Goal: Task Accomplishment & Management: Manage account settings

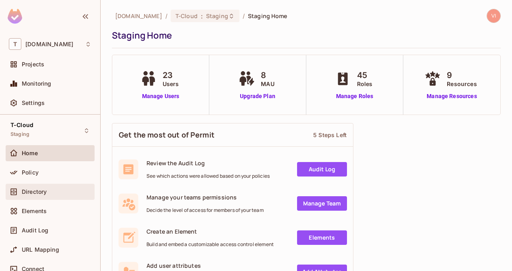
click at [41, 193] on span "Directory" at bounding box center [34, 192] width 25 height 6
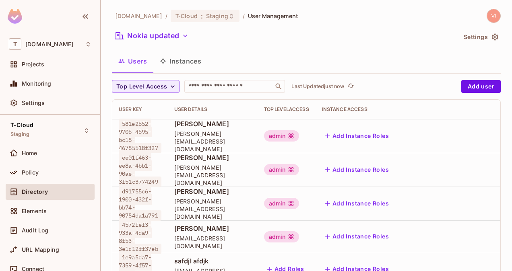
click at [197, 57] on button "Instances" at bounding box center [180, 61] width 54 height 20
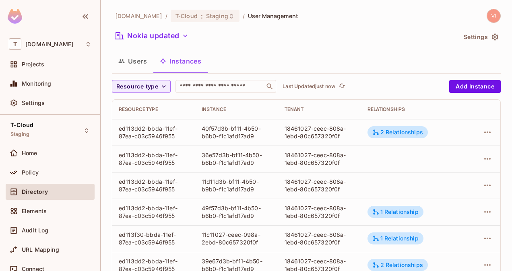
click at [144, 64] on button "Users" at bounding box center [132, 61] width 41 height 20
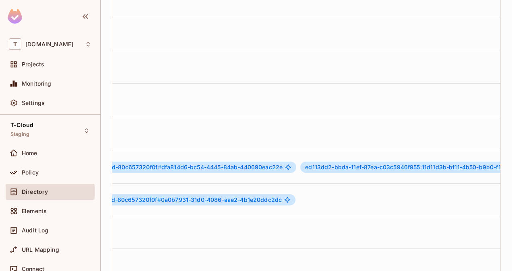
scroll to position [1, 623]
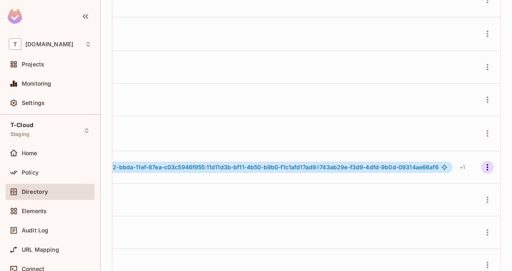
click at [482, 172] on icon "button" at bounding box center [487, 167] width 10 height 10
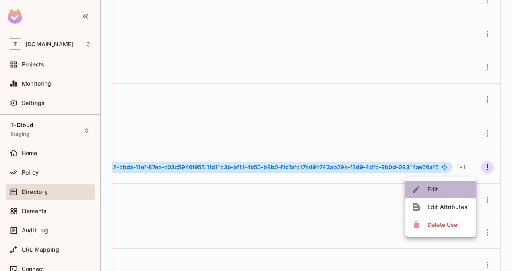
click at [436, 192] on div "Edit" at bounding box center [432, 189] width 11 height 8
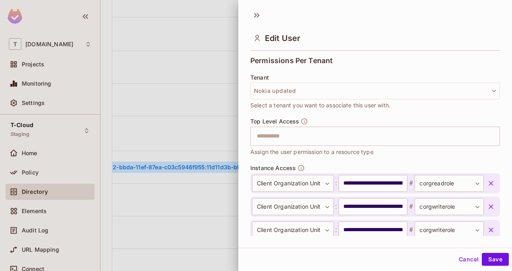
scroll to position [226, 0]
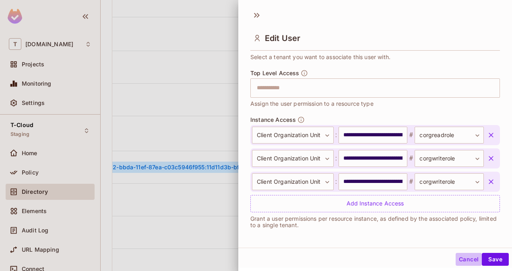
click at [459, 257] on button "Cancel" at bounding box center [468, 259] width 26 height 13
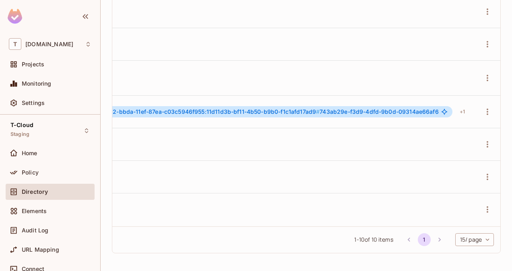
scroll to position [1, 623]
click at [482, 140] on icon "button" at bounding box center [487, 145] width 10 height 10
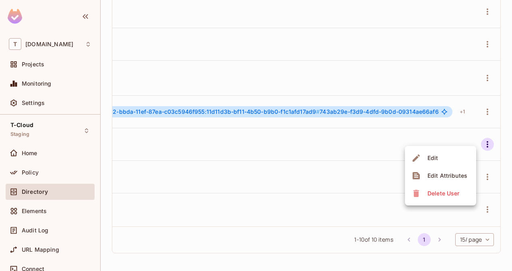
click at [449, 158] on li "Edit" at bounding box center [440, 158] width 71 height 18
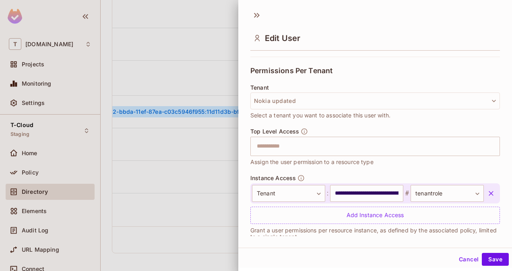
scroll to position [180, 0]
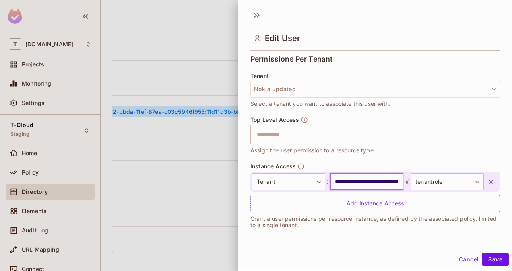
click at [371, 181] on input "**********" at bounding box center [366, 181] width 73 height 17
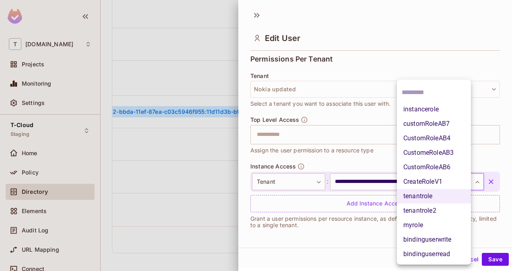
click at [426, 181] on body "T [DOMAIN_NAME] Projects Monitoring Settings T-Cloud Staging Home Policy Direct…" at bounding box center [256, 135] width 512 height 271
click at [378, 154] on div at bounding box center [256, 135] width 512 height 271
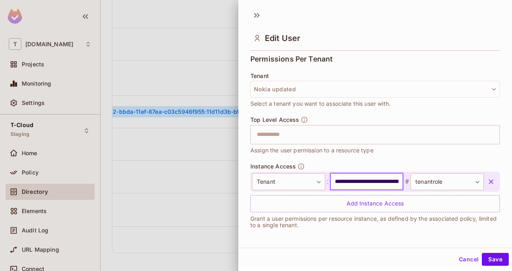
click at [364, 183] on input "**********" at bounding box center [366, 181] width 73 height 17
click at [464, 264] on button "Cancel" at bounding box center [468, 259] width 26 height 13
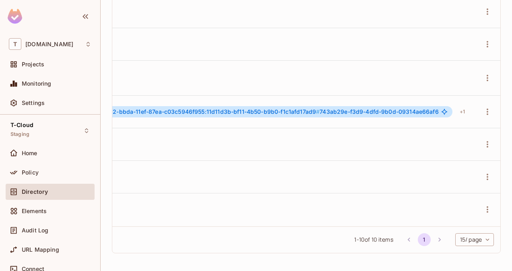
click at [464, 264] on div "[DOMAIN_NAME] / T-Cloud : Staging / User Management Nokia updated Settings User…" at bounding box center [306, 135] width 411 height 271
click at [61, 173] on div "Policy" at bounding box center [57, 172] width 70 height 6
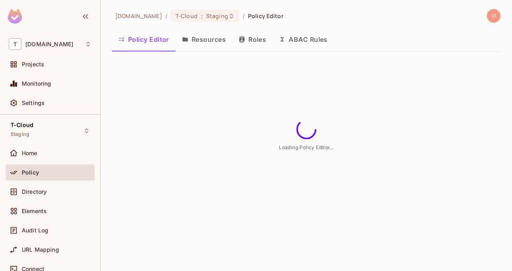
click at [255, 42] on button "Roles" at bounding box center [252, 39] width 40 height 20
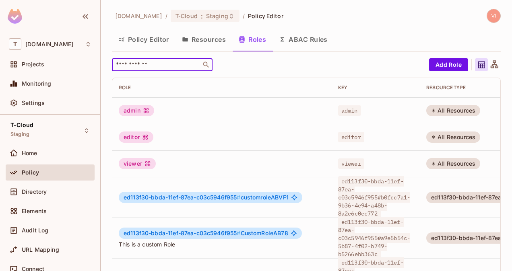
click at [178, 62] on input "text" at bounding box center [156, 65] width 84 height 8
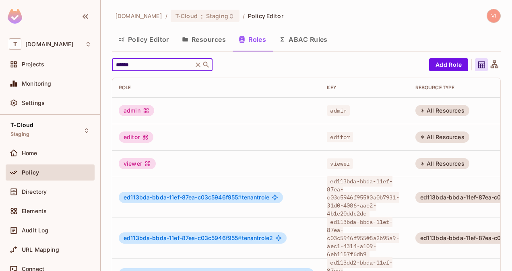
click at [178, 62] on input "******" at bounding box center [152, 65] width 76 height 8
type input "**********"
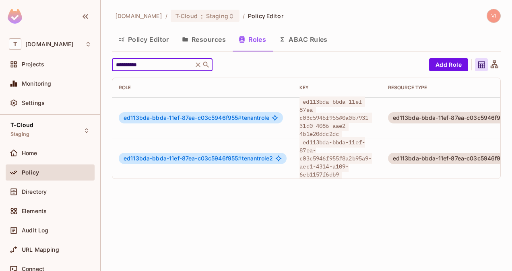
scroll to position [0, 98]
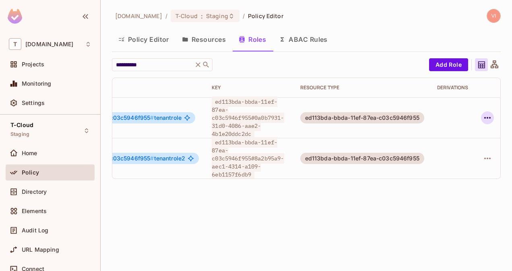
click at [487, 119] on button "button" at bounding box center [487, 117] width 13 height 13
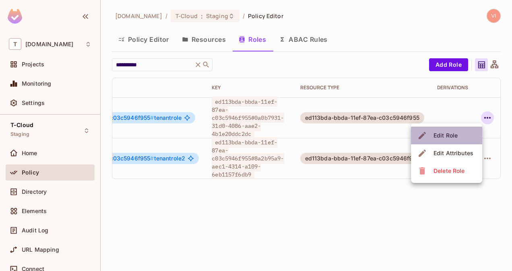
click at [459, 137] on span "Edit Role" at bounding box center [445, 135] width 29 height 13
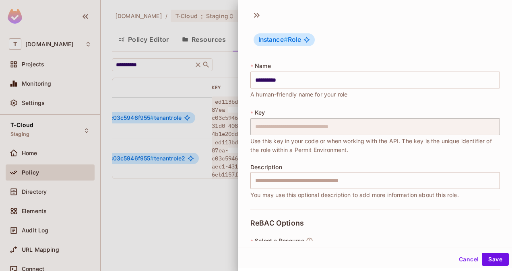
click at [465, 256] on button "Cancel" at bounding box center [468, 259] width 26 height 13
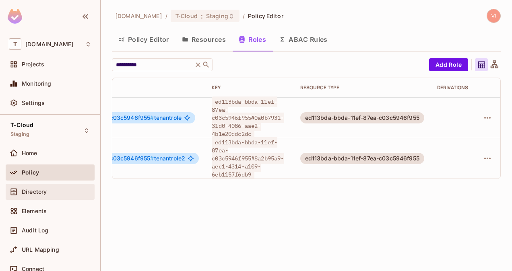
click at [40, 190] on span "Directory" at bounding box center [34, 192] width 25 height 6
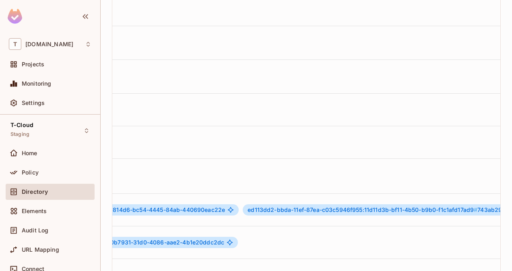
scroll to position [1, 623]
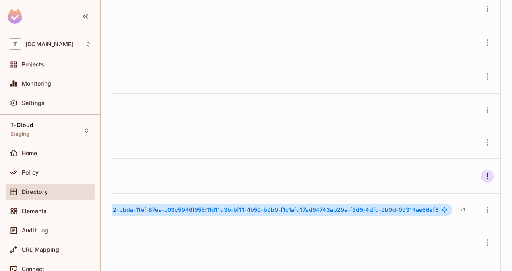
click at [482, 177] on icon "button" at bounding box center [487, 176] width 10 height 10
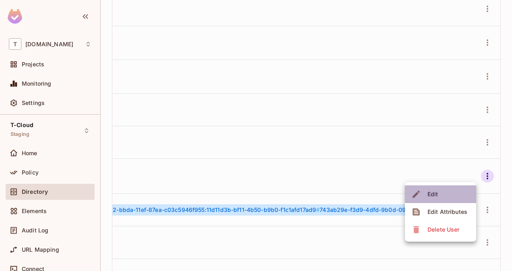
click at [441, 192] on li "Edit" at bounding box center [440, 194] width 71 height 18
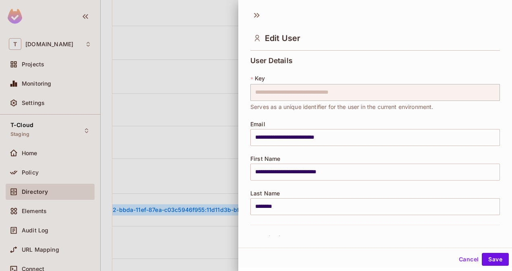
scroll to position [156, 0]
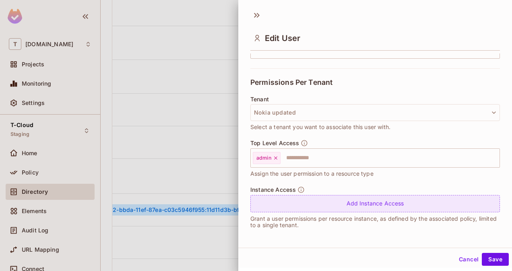
click at [356, 204] on div "Add Instance Access" at bounding box center [374, 203] width 249 height 17
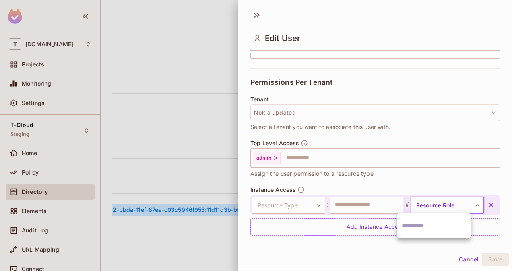
click at [428, 207] on body "T [DOMAIN_NAME] Projects Monitoring Settings T-Cloud Staging Home Policy Direct…" at bounding box center [256, 135] width 512 height 271
click at [290, 203] on div at bounding box center [256, 135] width 512 height 271
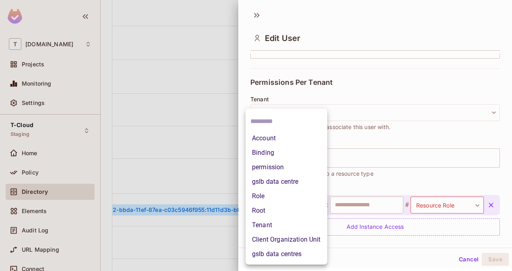
click at [290, 203] on body "T [DOMAIN_NAME] Projects Monitoring Settings T-Cloud Staging Home Policy Direct…" at bounding box center [256, 135] width 512 height 271
click at [267, 225] on li "Tenant" at bounding box center [286, 225] width 82 height 14
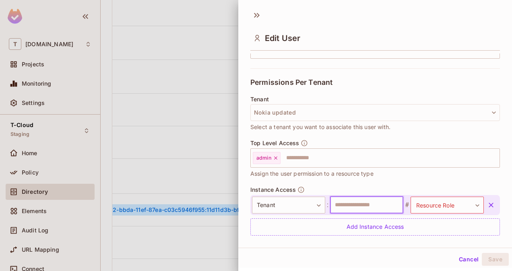
click at [359, 207] on input "text" at bounding box center [366, 205] width 73 height 17
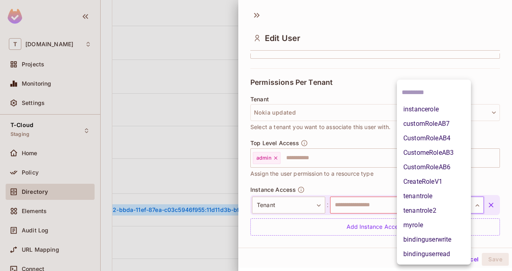
click at [438, 204] on body "T [DOMAIN_NAME] Projects Monitoring Settings T-Cloud Staging Home Policy Direct…" at bounding box center [256, 135] width 512 height 271
click at [368, 204] on div at bounding box center [256, 135] width 512 height 271
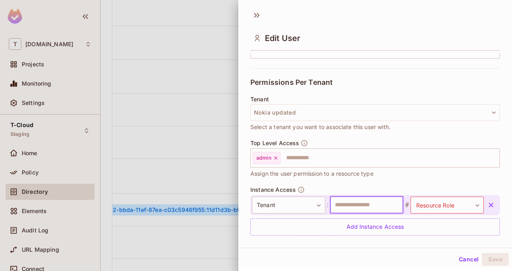
click at [368, 204] on input "text" at bounding box center [366, 205] width 73 height 17
drag, startPoint x: 345, startPoint y: 215, endPoint x: 342, endPoint y: 211, distance: 4.9
click at [342, 211] on div "**********" at bounding box center [374, 215] width 249 height 41
click at [342, 211] on input "text" at bounding box center [366, 205] width 73 height 17
click at [428, 203] on body "T [DOMAIN_NAME] Projects Monitoring Settings T-Cloud Staging Home Policy Direct…" at bounding box center [256, 135] width 512 height 271
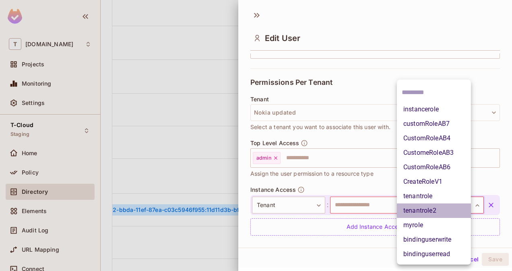
click at [429, 212] on li "tenantrole2" at bounding box center [434, 211] width 74 height 14
type input "**********"
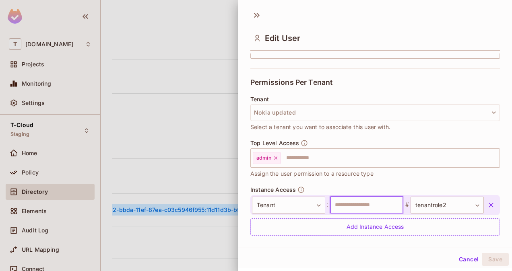
click at [367, 206] on input "text" at bounding box center [366, 205] width 73 height 17
click at [206, 179] on div at bounding box center [256, 135] width 512 height 271
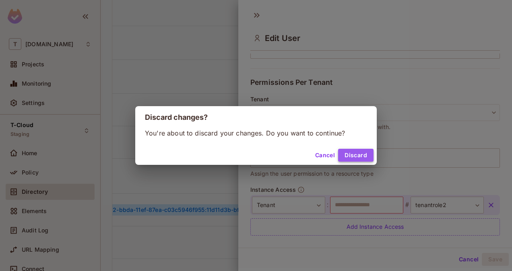
click at [348, 154] on button "Discard" at bounding box center [355, 155] width 35 height 13
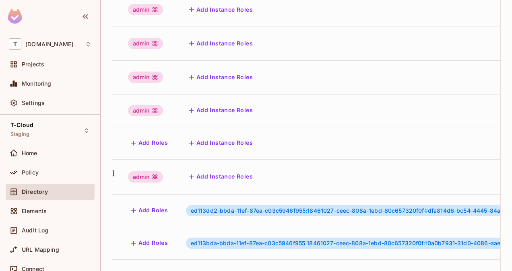
scroll to position [0, 0]
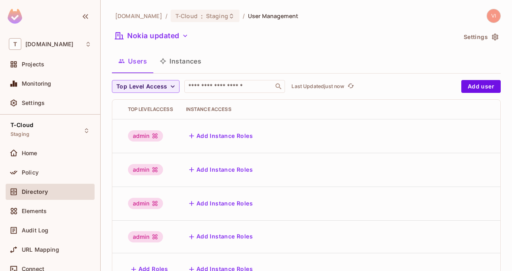
click at [189, 61] on button "Instances" at bounding box center [180, 61] width 54 height 20
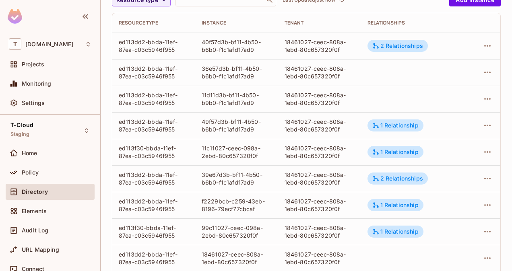
scroll to position [43, 0]
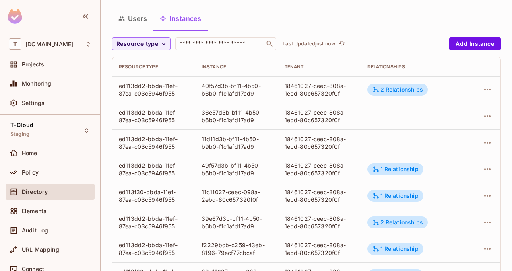
click at [289, 85] on div "18461027-ceec-808a-1ebd-80c657320f0f" at bounding box center [319, 89] width 70 height 15
click at [336, 95] on div "18461027-ceec-808a-1ebd-80c657320f0f" at bounding box center [319, 89] width 70 height 15
copy div "18461027-ceec-808a-1ebd-80c657320f0f"
click at [336, 93] on div "18461027-ceec-808a-1ebd-80c657320f0f" at bounding box center [319, 89] width 70 height 15
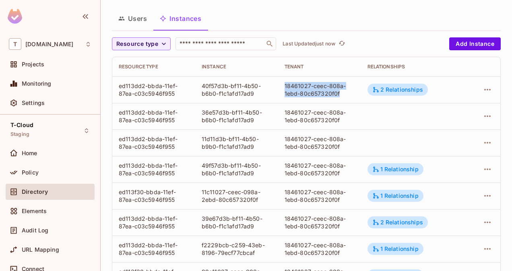
drag, startPoint x: 336, startPoint y: 93, endPoint x: 283, endPoint y: 83, distance: 54.3
click at [284, 83] on div "18461027-ceec-808a-1ebd-80c657320f0f" at bounding box center [319, 89] width 70 height 15
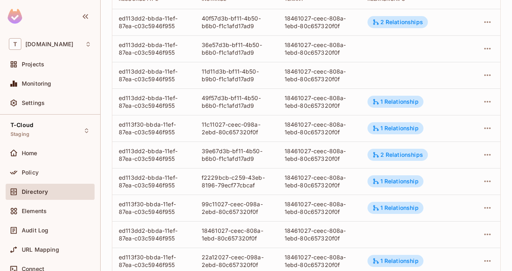
scroll to position [111, 0]
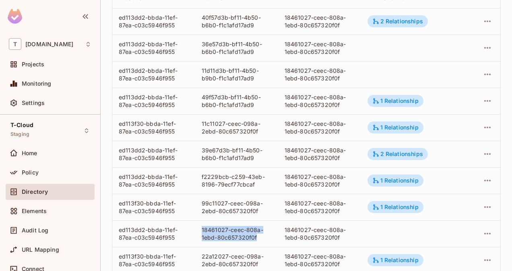
drag, startPoint x: 255, startPoint y: 238, endPoint x: 198, endPoint y: 230, distance: 58.0
click at [198, 230] on td "18461027-ceec-808a-1ebd-80c657320f0f" at bounding box center [236, 233] width 83 height 27
copy div "18461027-ceec-808a-1ebd-80c657320f0f"
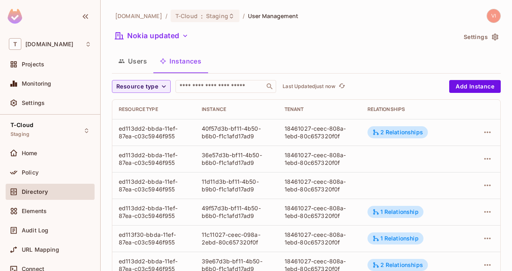
click at [135, 56] on button "Users" at bounding box center [132, 61] width 41 height 20
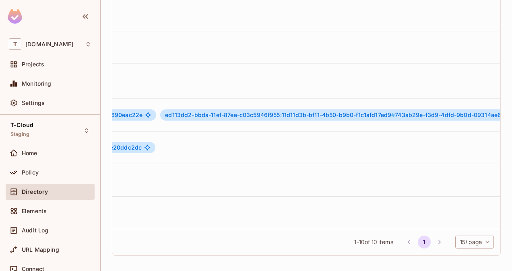
scroll to position [0, 623]
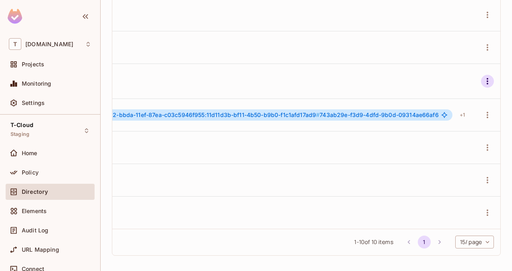
click at [482, 81] on icon "button" at bounding box center [487, 81] width 10 height 10
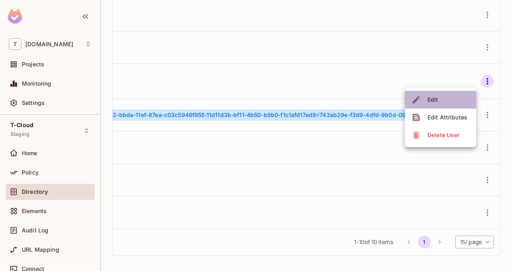
click at [433, 101] on div "Edit" at bounding box center [432, 100] width 11 height 8
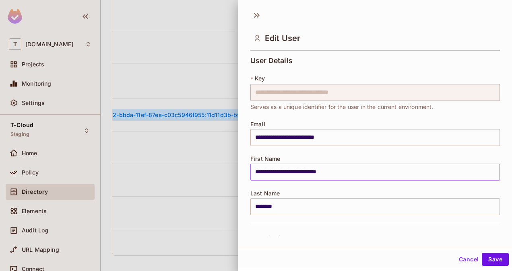
scroll to position [156, 0]
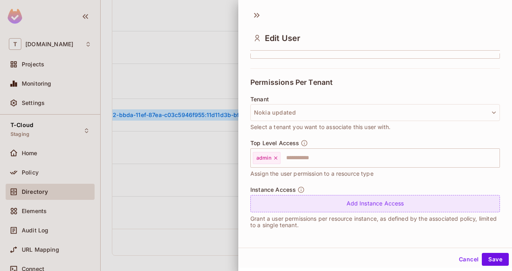
click at [349, 204] on div "Add Instance Access" at bounding box center [374, 203] width 249 height 17
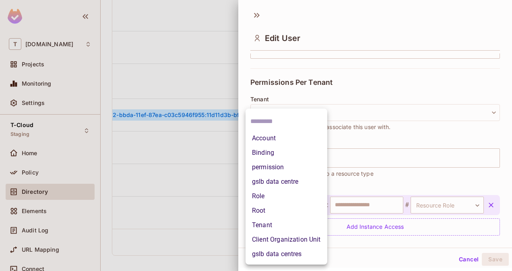
click at [295, 203] on body "T [DOMAIN_NAME] Projects Monitoring Settings T-Cloud Staging Home Policy Direct…" at bounding box center [256, 135] width 512 height 271
click at [276, 222] on li "Tenant" at bounding box center [286, 225] width 82 height 14
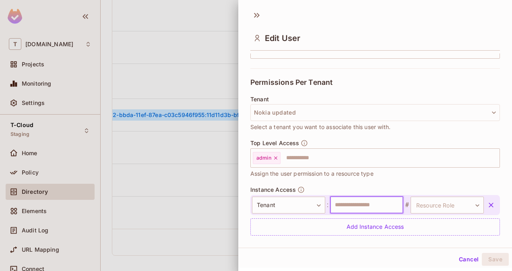
click at [358, 201] on input "text" at bounding box center [366, 205] width 73 height 17
paste input "**********"
type input "**********"
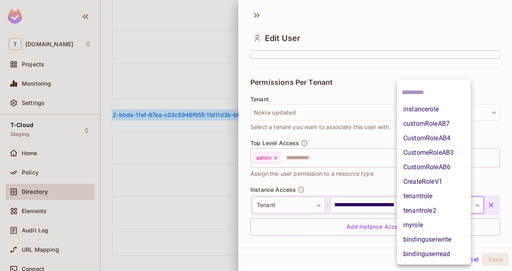
scroll to position [0, 0]
click at [422, 204] on body "T [DOMAIN_NAME] Projects Monitoring Settings T-Cloud Staging Home Policy Direct…" at bounding box center [256, 135] width 512 height 271
click at [424, 213] on li "tenantrole2" at bounding box center [434, 211] width 74 height 14
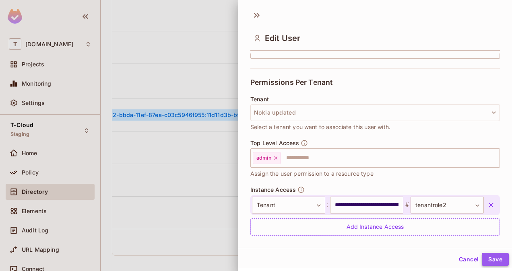
click at [488, 254] on button "Save" at bounding box center [494, 259] width 27 height 13
